Goal: Contribute content

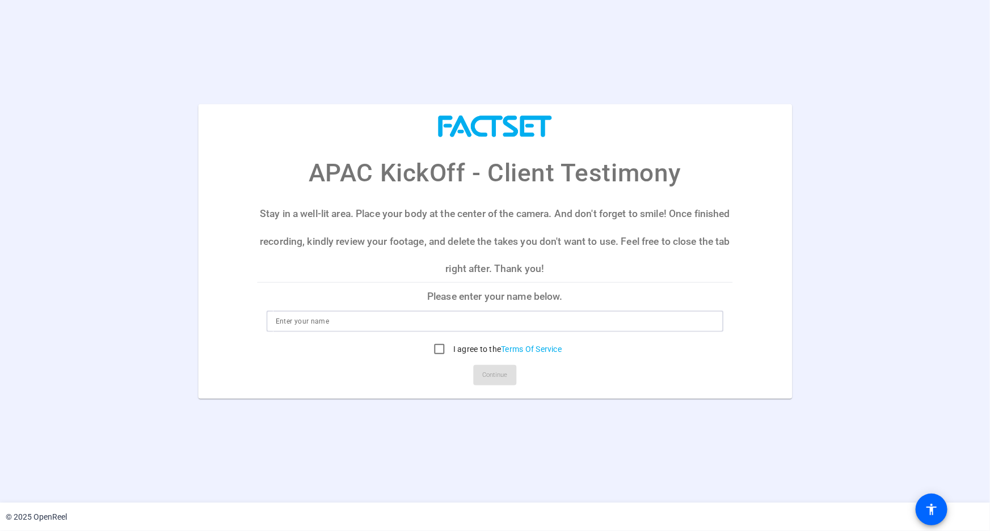
click at [360, 320] on input at bounding box center [495, 322] width 439 height 14
type input "[PERSON_NAME]"
click at [438, 348] on input "I agree to the Terms Of Service" at bounding box center [439, 349] width 23 height 23
checkbox input "true"
click at [504, 377] on span "Continue" at bounding box center [495, 375] width 25 height 17
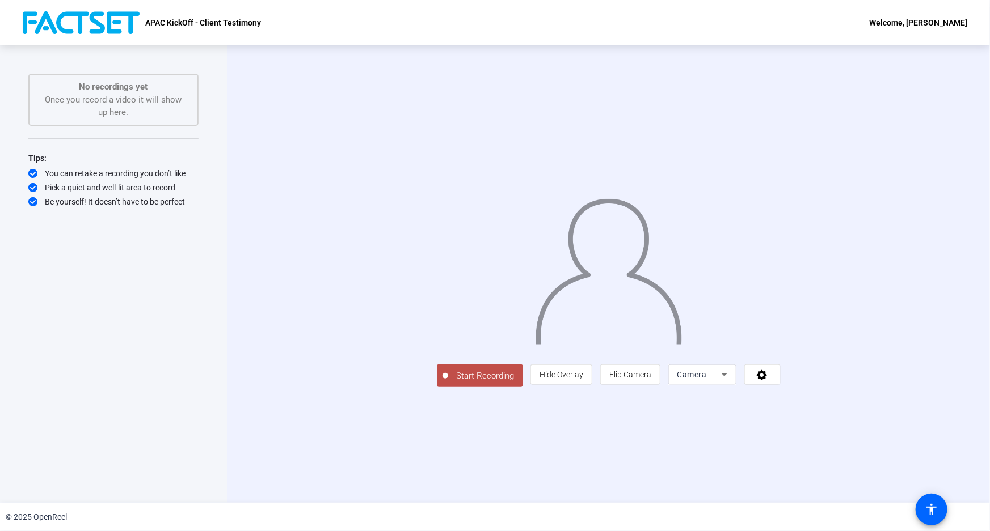
click at [448, 383] on span "Start Recording" at bounding box center [485, 376] width 75 height 13
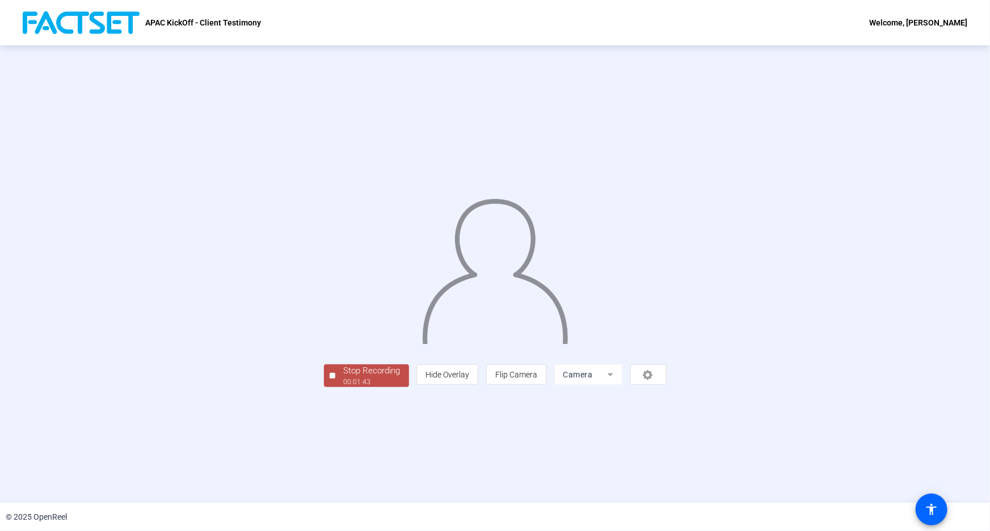
click at [344, 378] on div "Stop Recording" at bounding box center [372, 371] width 57 height 13
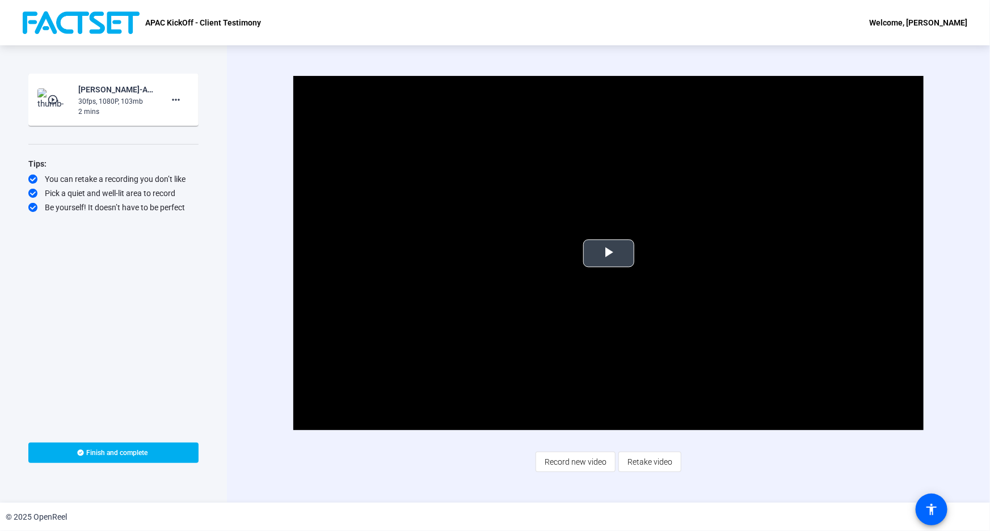
click at [609, 254] on span "Video Player" at bounding box center [609, 254] width 0 height 0
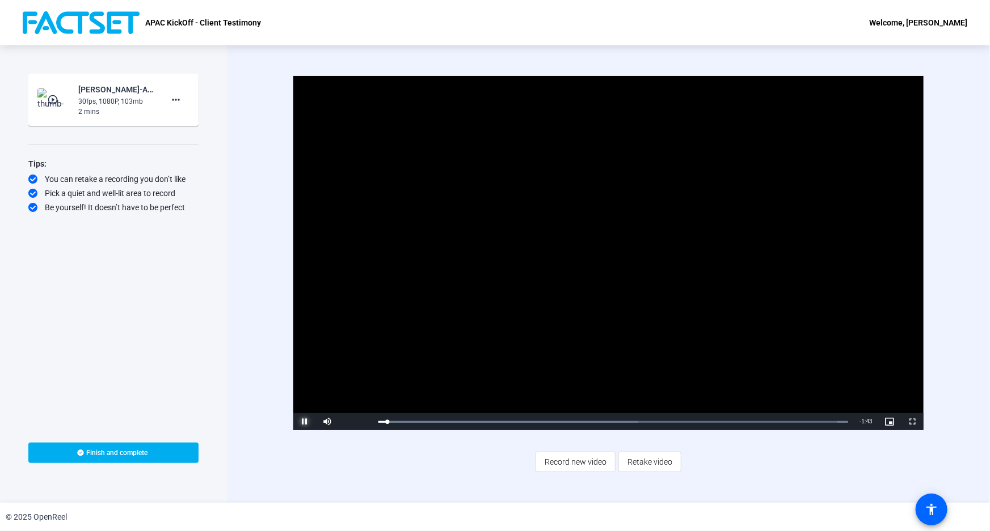
click at [306, 422] on span "Video Player" at bounding box center [304, 422] width 23 height 0
click at [166, 451] on span at bounding box center [113, 453] width 170 height 27
